Goal: Information Seeking & Learning: Find specific fact

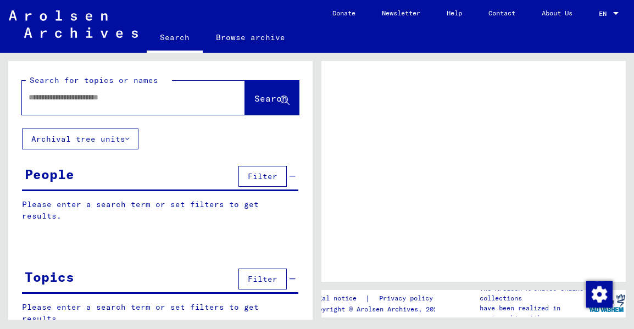
click at [55, 99] on input "text" at bounding box center [124, 98] width 190 height 12
type input "*******"
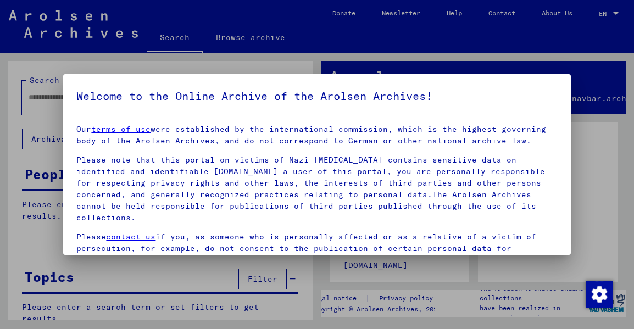
click at [91, 124] on link "terms of use" at bounding box center [120, 129] width 59 height 10
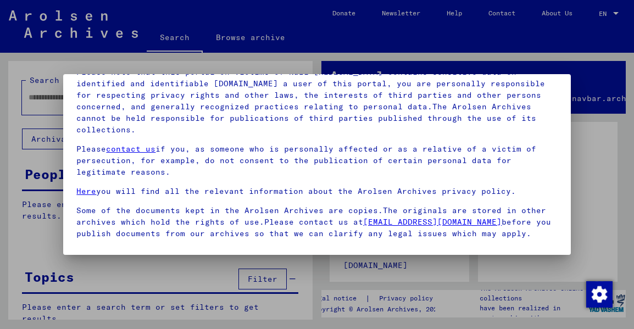
scroll to position [85, 0]
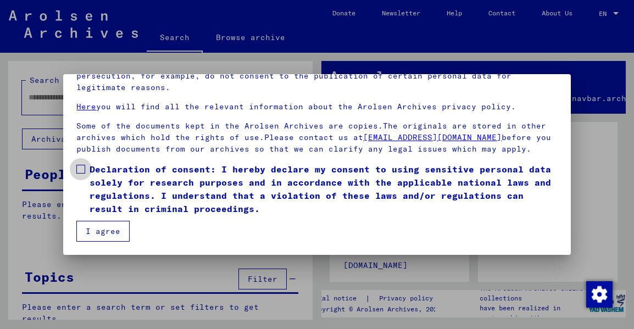
click at [82, 171] on span at bounding box center [80, 169] width 9 height 9
click at [98, 232] on button "I agree" at bounding box center [102, 231] width 53 height 21
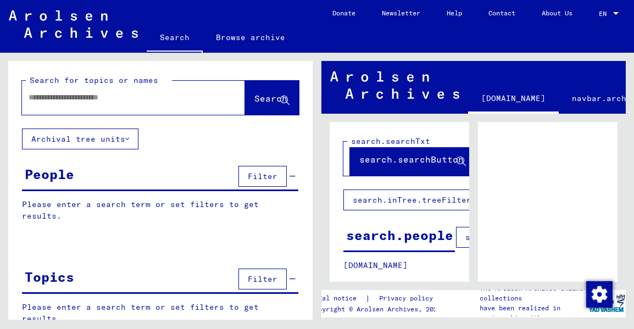
click at [64, 94] on input "text" at bounding box center [124, 98] width 190 height 12
type input "********"
click at [254, 101] on span "Search" at bounding box center [270, 98] width 33 height 11
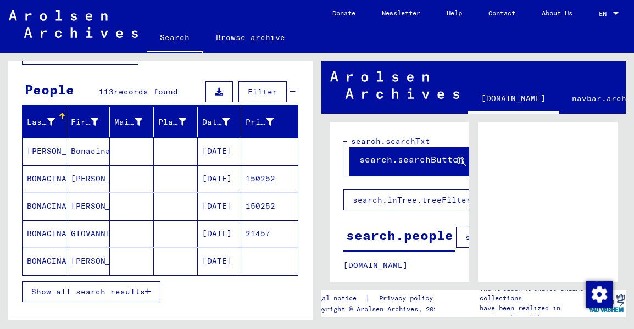
scroll to position [110, 0]
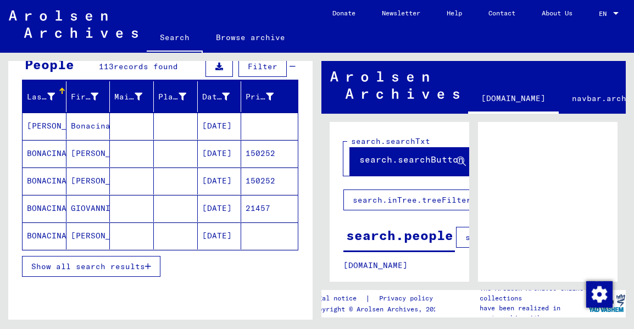
click at [149, 266] on icon "button" at bounding box center [148, 267] width 6 height 8
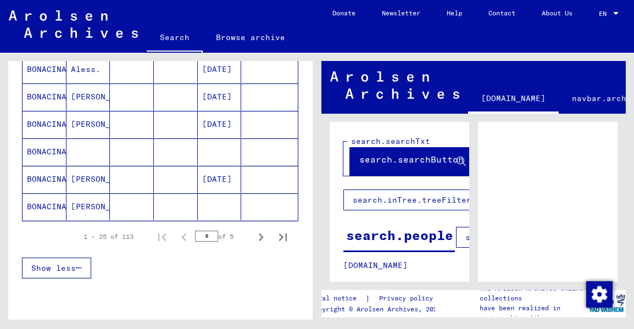
scroll to position [714, 0]
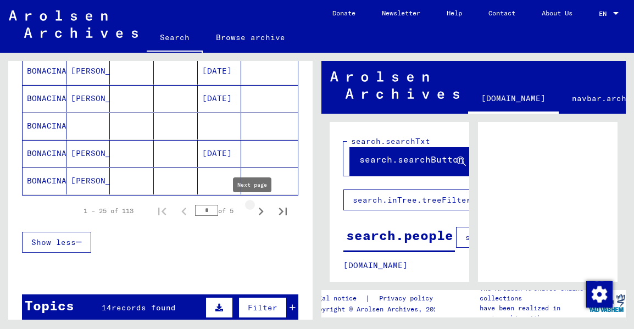
click at [259, 210] on icon "Next page" at bounding box center [261, 212] width 5 height 8
click at [253, 214] on icon "Next page" at bounding box center [260, 211] width 15 height 15
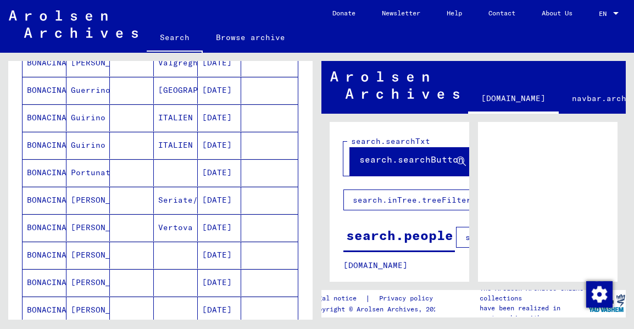
scroll to position [220, 0]
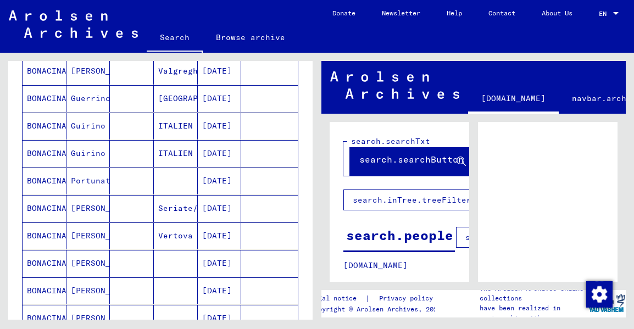
click at [213, 180] on mat-cell "07/08/1918" at bounding box center [220, 181] width 44 height 27
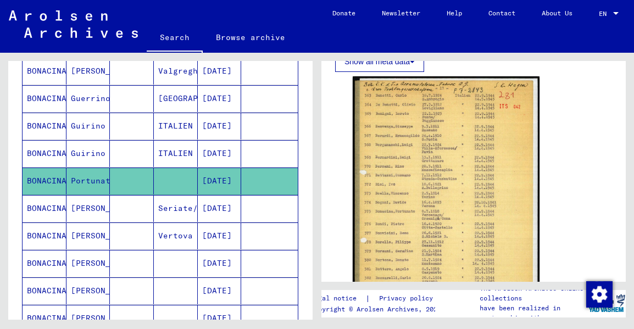
scroll to position [220, 0]
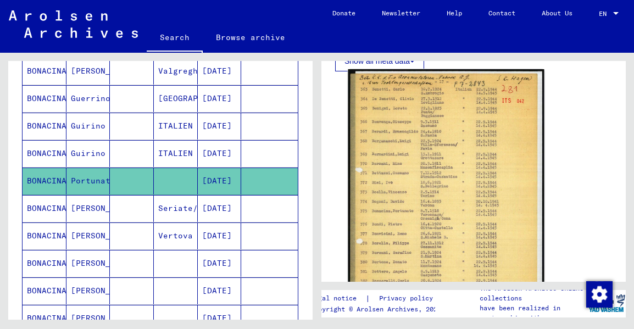
click at [425, 151] on img at bounding box center [446, 203] width 196 height 268
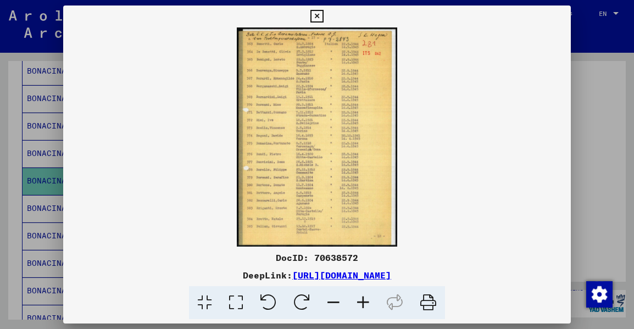
click at [363, 301] on icon at bounding box center [363, 303] width 30 height 34
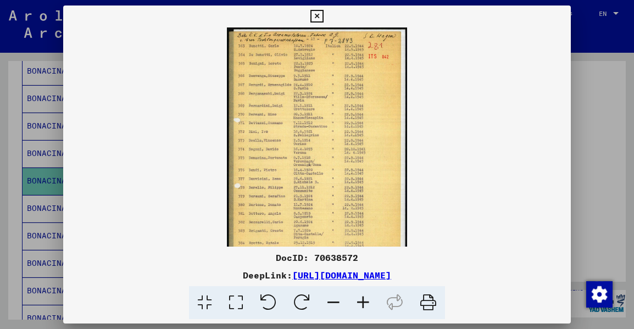
click at [363, 301] on icon at bounding box center [363, 303] width 30 height 34
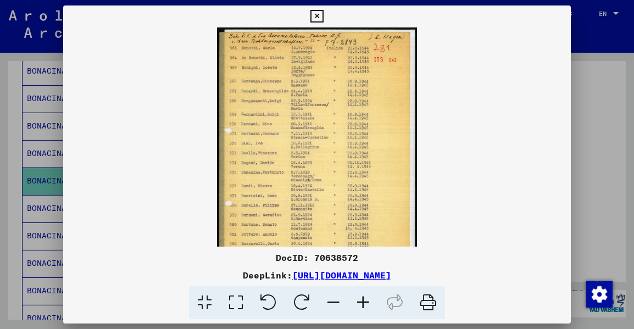
click at [363, 301] on icon at bounding box center [363, 303] width 30 height 34
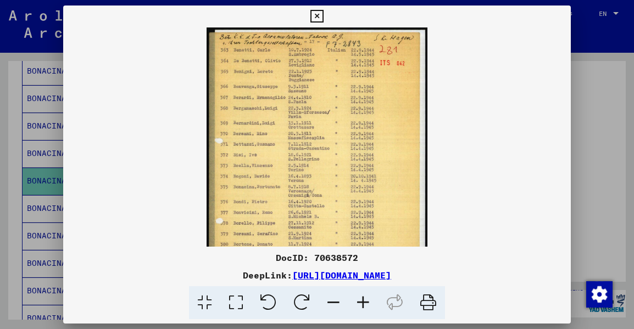
click at [363, 301] on icon at bounding box center [363, 303] width 30 height 34
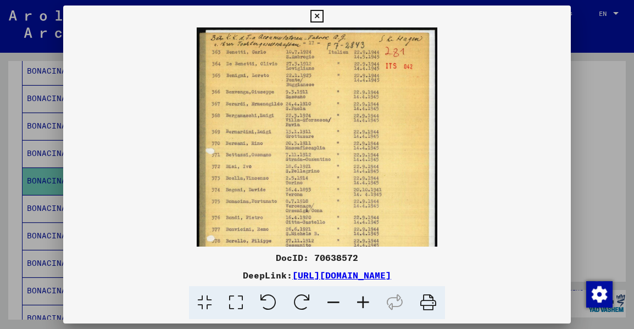
click at [363, 301] on icon at bounding box center [363, 303] width 30 height 34
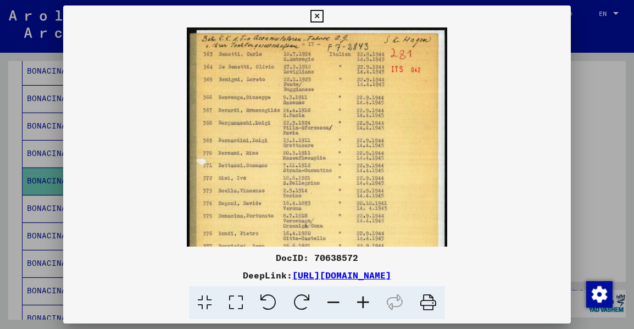
click at [363, 301] on icon at bounding box center [363, 303] width 30 height 34
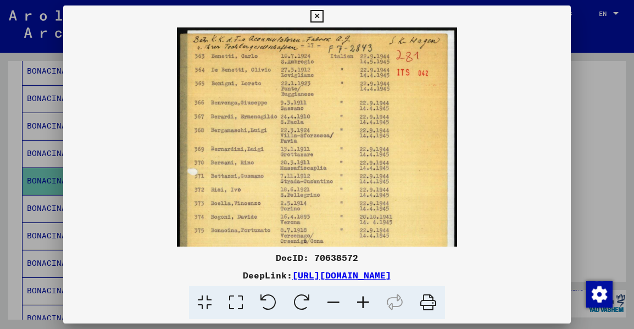
click at [363, 301] on icon at bounding box center [363, 303] width 30 height 34
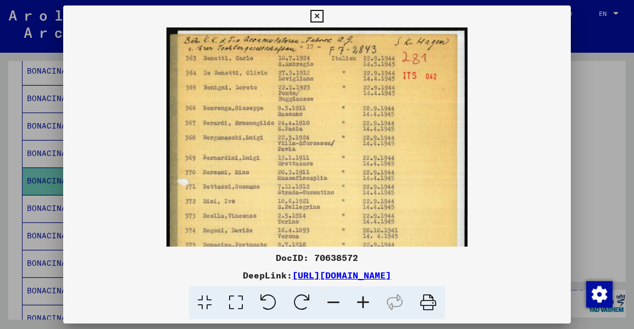
click at [363, 301] on icon at bounding box center [363, 303] width 30 height 34
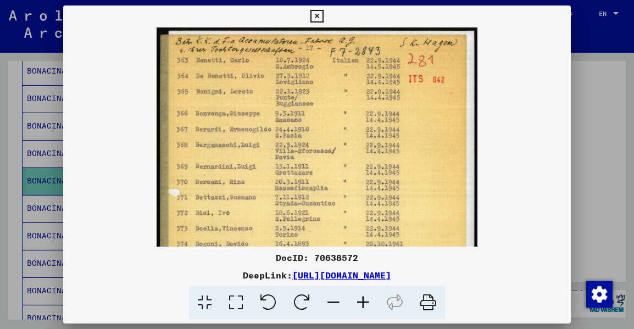
click at [363, 301] on icon at bounding box center [363, 303] width 30 height 34
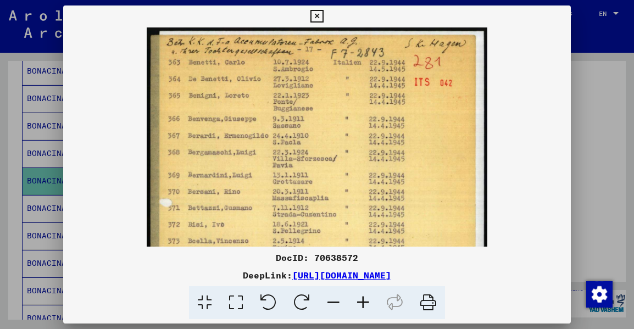
click at [363, 301] on icon at bounding box center [363, 303] width 30 height 34
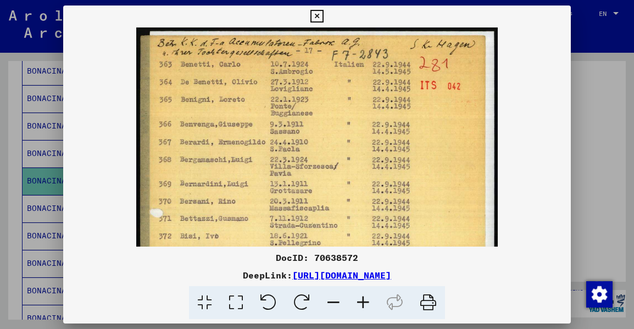
click at [363, 301] on icon at bounding box center [363, 303] width 30 height 34
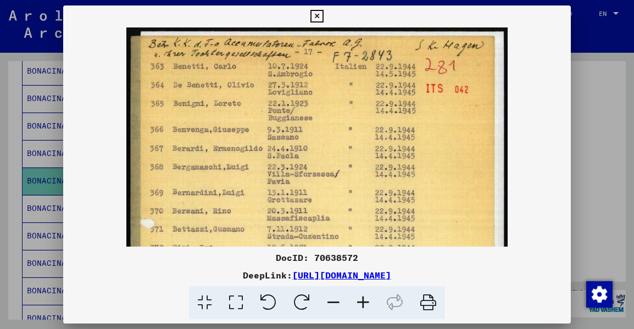
click at [364, 176] on img at bounding box center [316, 287] width 381 height 521
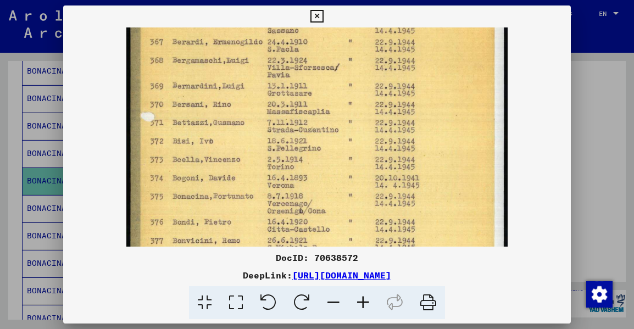
drag, startPoint x: 318, startPoint y: 165, endPoint x: 324, endPoint y: 54, distance: 111.2
click at [324, 54] on img at bounding box center [316, 181] width 381 height 521
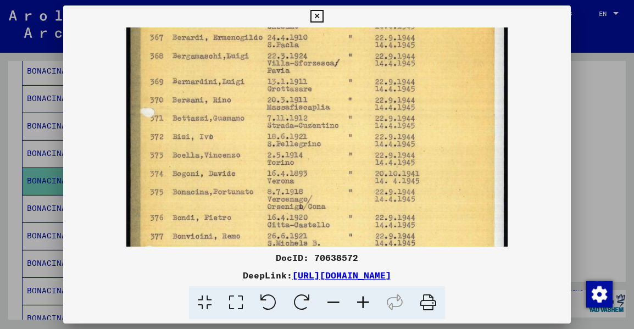
click at [316, 126] on img at bounding box center [316, 176] width 381 height 521
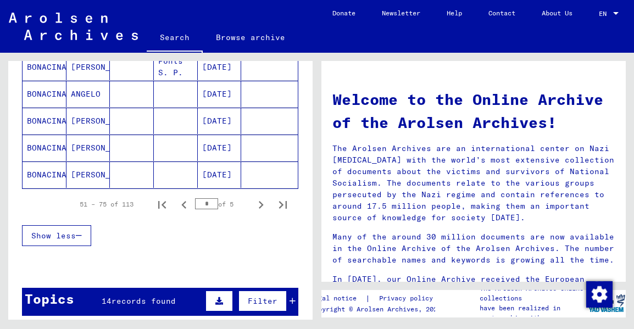
scroll to position [713, 0]
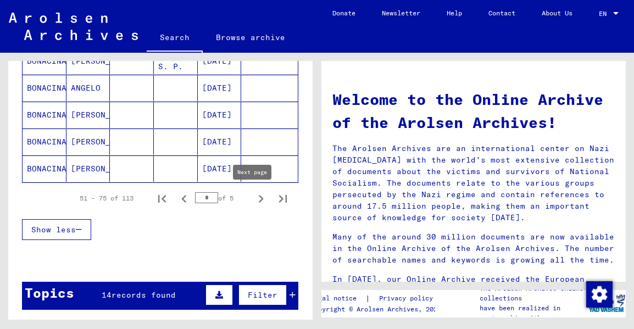
click at [254, 197] on icon "Next page" at bounding box center [260, 198] width 15 height 15
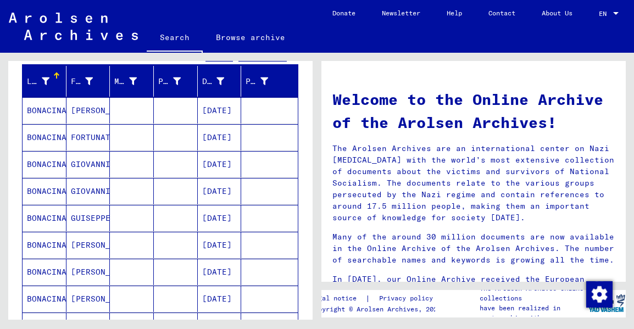
scroll to position [109, 0]
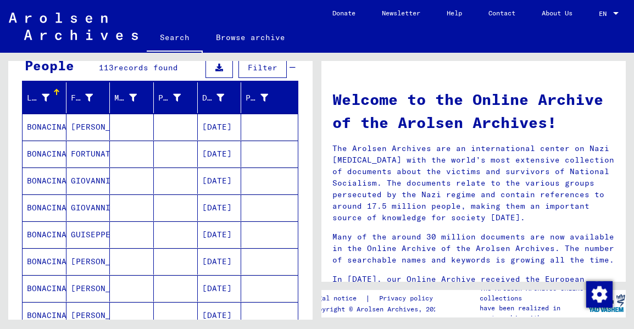
click at [218, 157] on mat-cell "07/08/1918" at bounding box center [220, 154] width 44 height 26
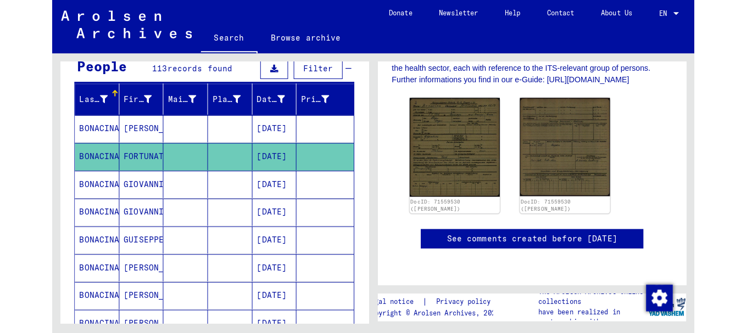
scroll to position [330, 0]
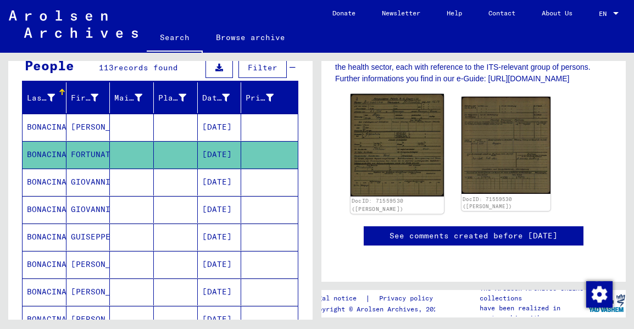
click at [401, 147] on img at bounding box center [397, 145] width 93 height 103
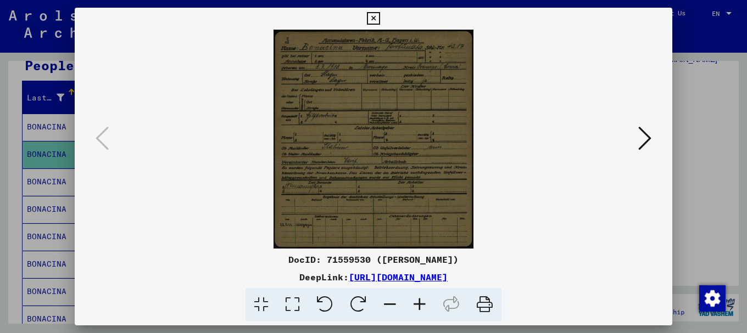
click at [196, 108] on img at bounding box center [373, 139] width 523 height 219
click at [374, 16] on icon at bounding box center [373, 18] width 13 height 13
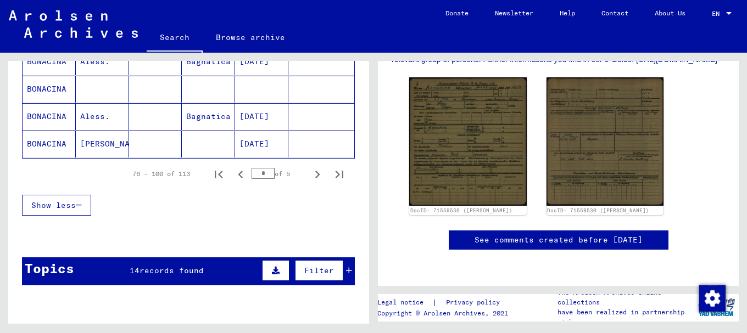
scroll to position [768, 0]
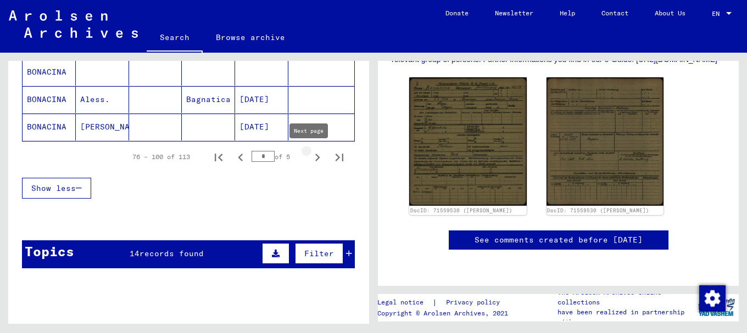
click at [315, 158] on icon "Next page" at bounding box center [317, 158] width 5 height 8
type input "*"
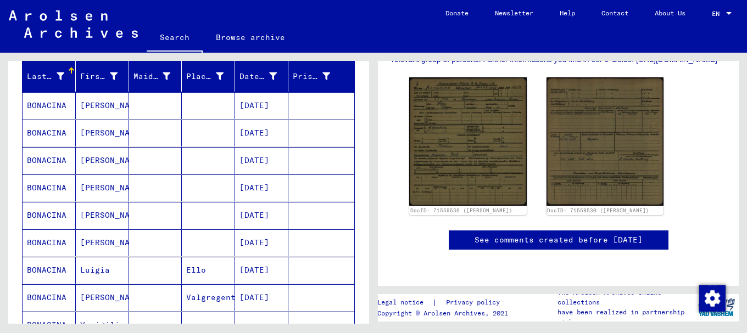
scroll to position [75, 0]
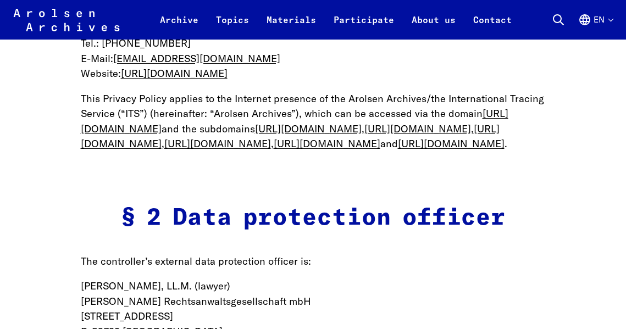
scroll to position [659, 0]
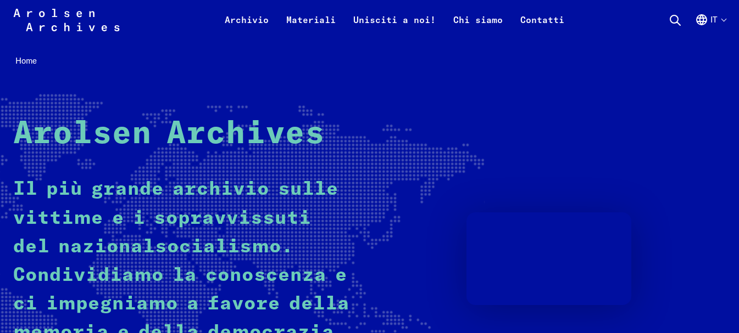
scroll to position [245, 0]
